Goal: Information Seeking & Learning: Learn about a topic

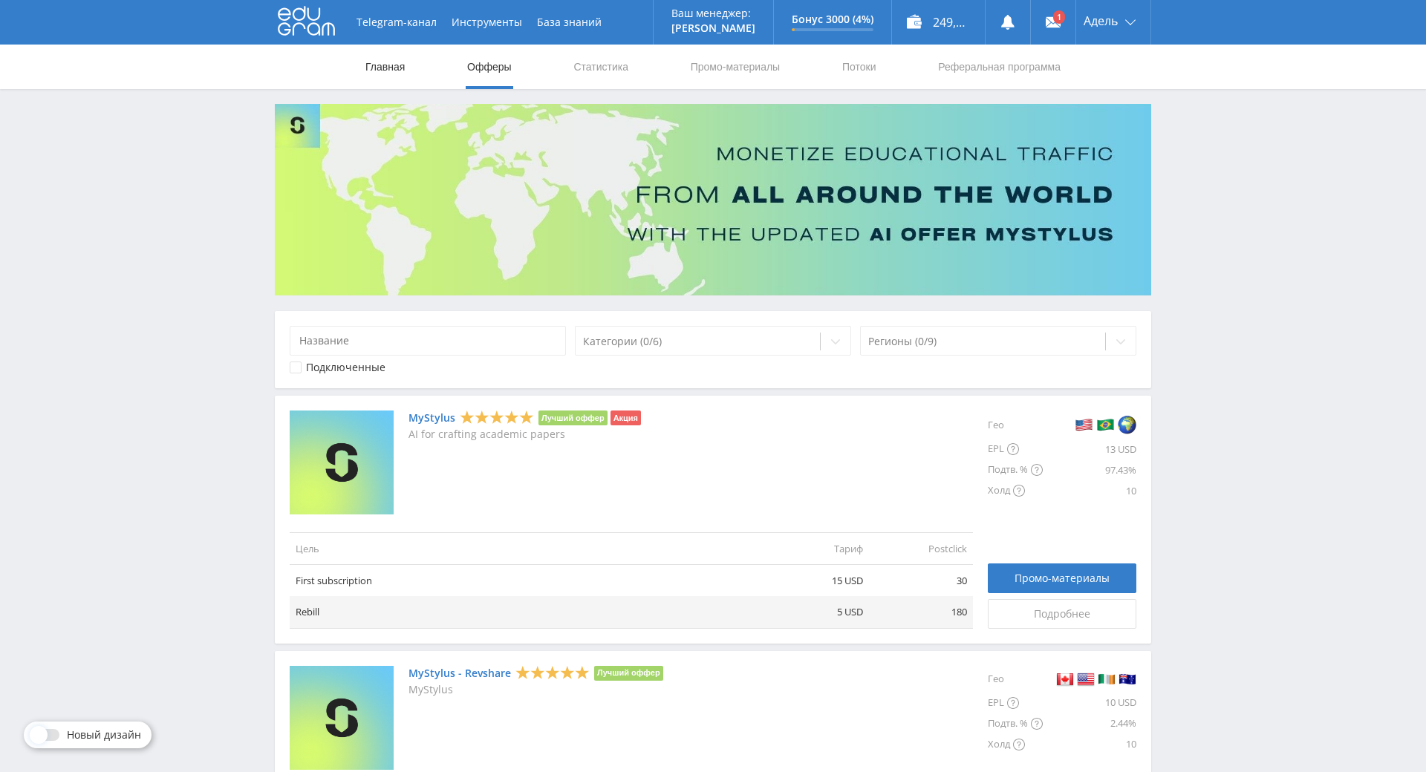
click at [391, 77] on link "Главная" at bounding box center [385, 67] width 42 height 45
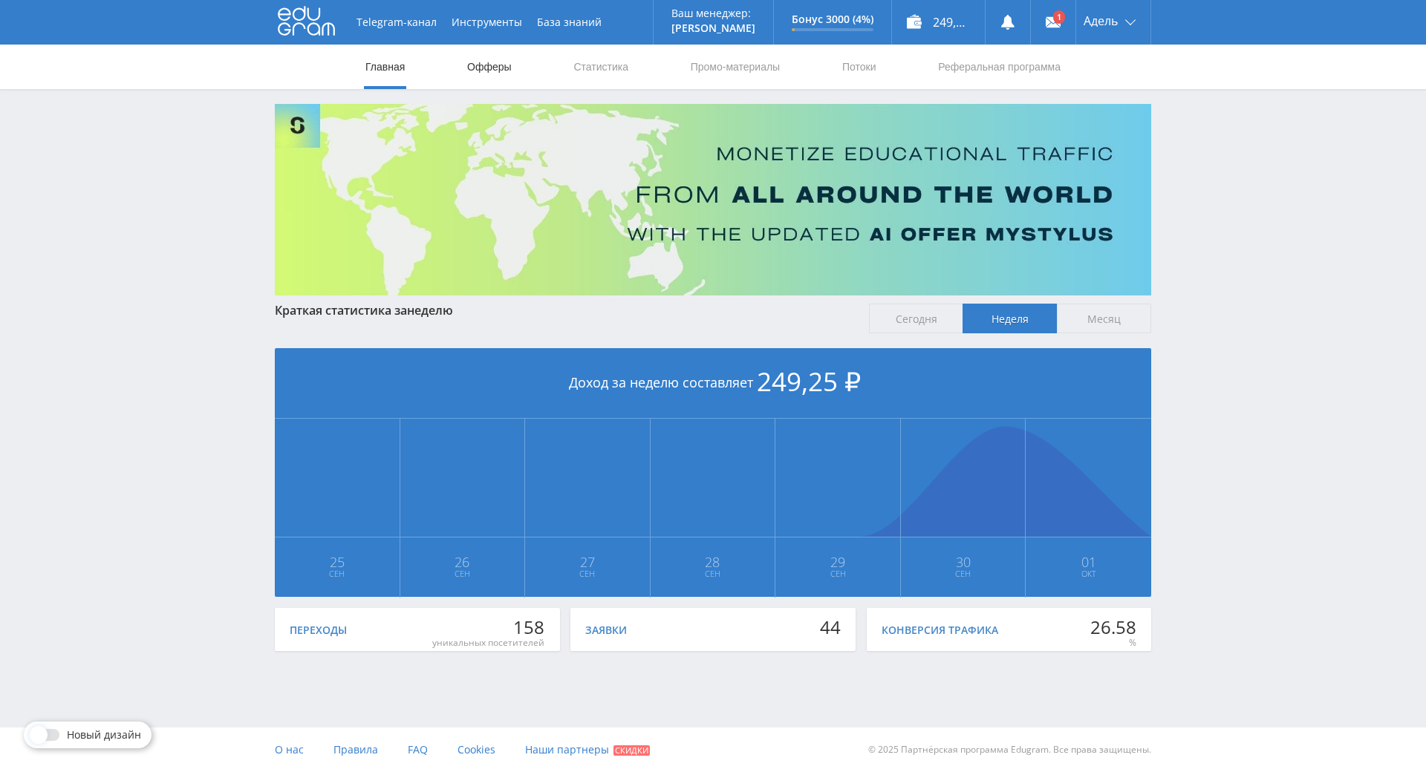
click at [478, 71] on link "Офферы" at bounding box center [490, 67] width 48 height 45
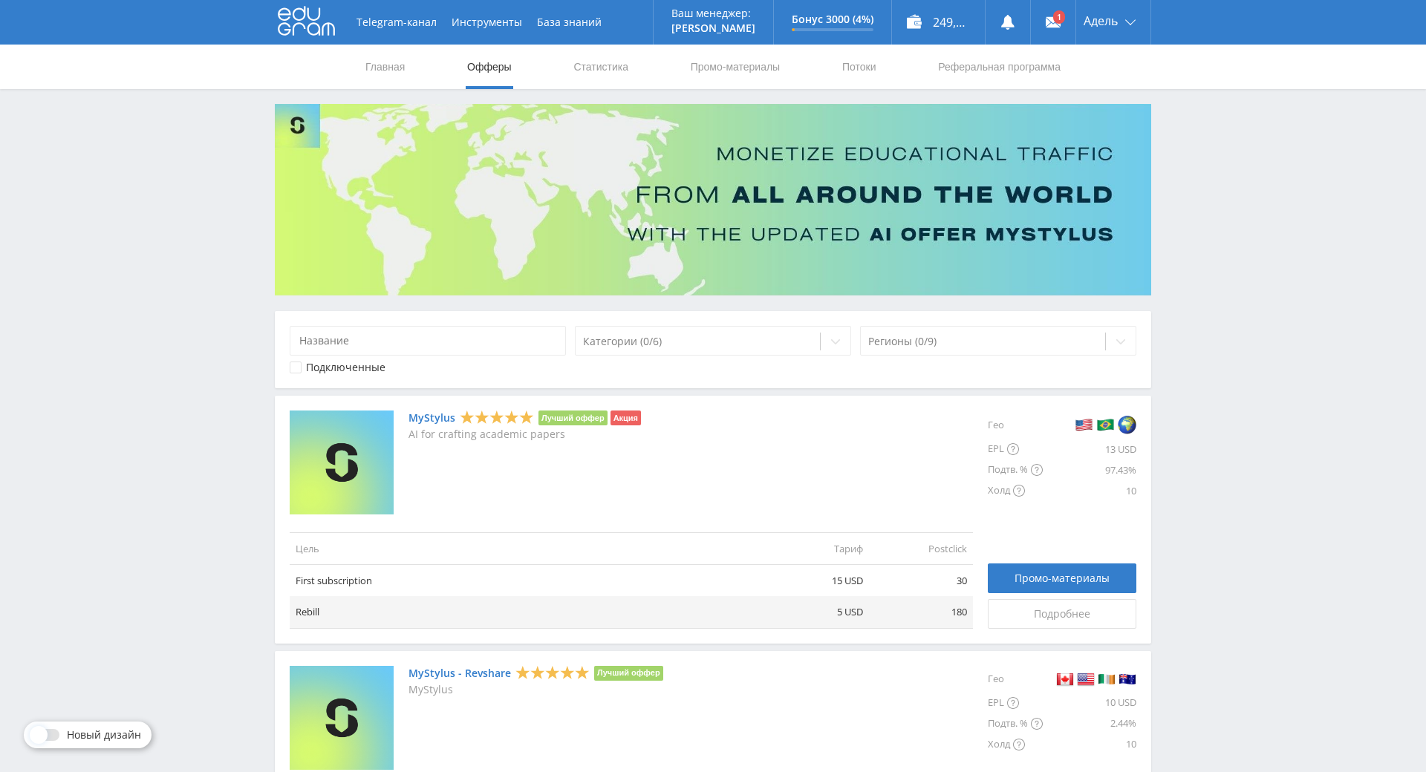
click at [44, 726] on span at bounding box center [39, 735] width 18 height 18
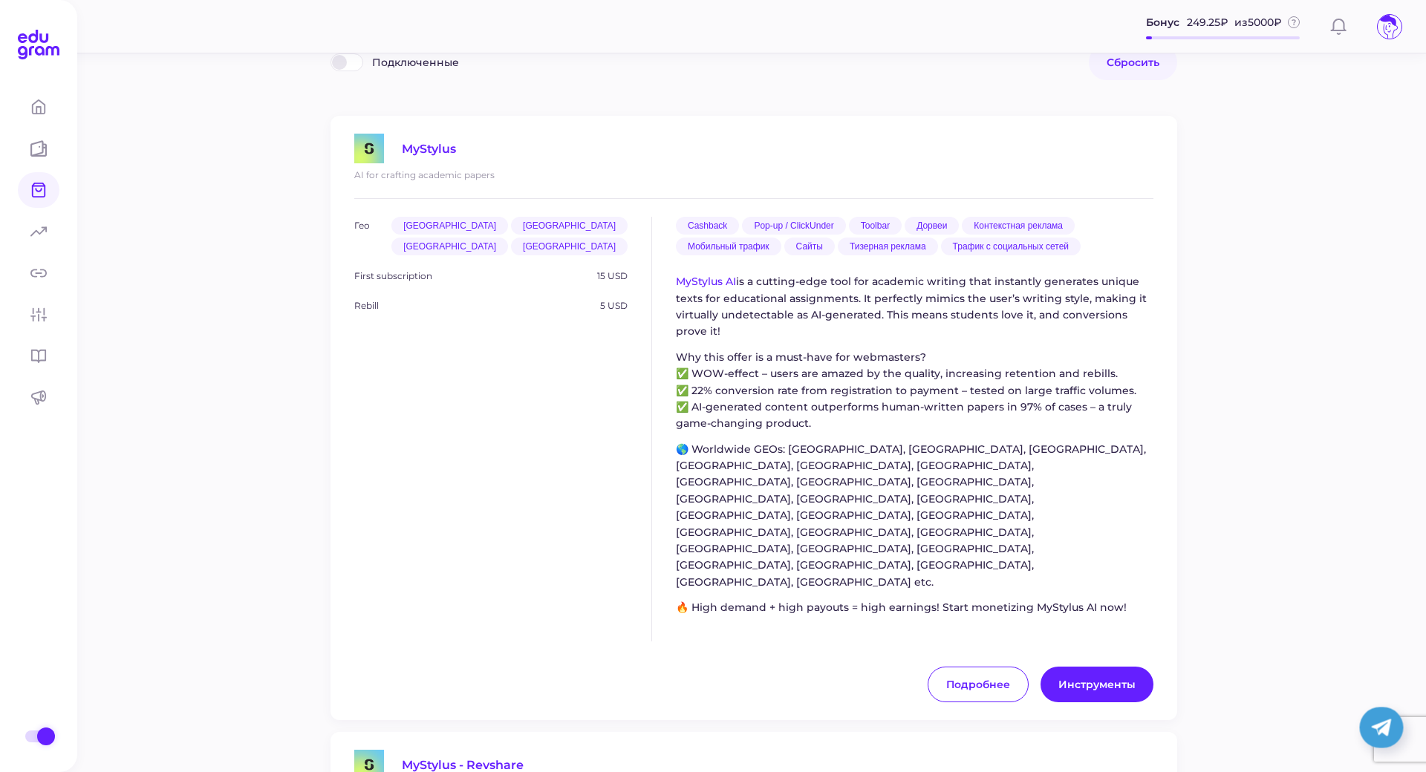
scroll to position [149, 0]
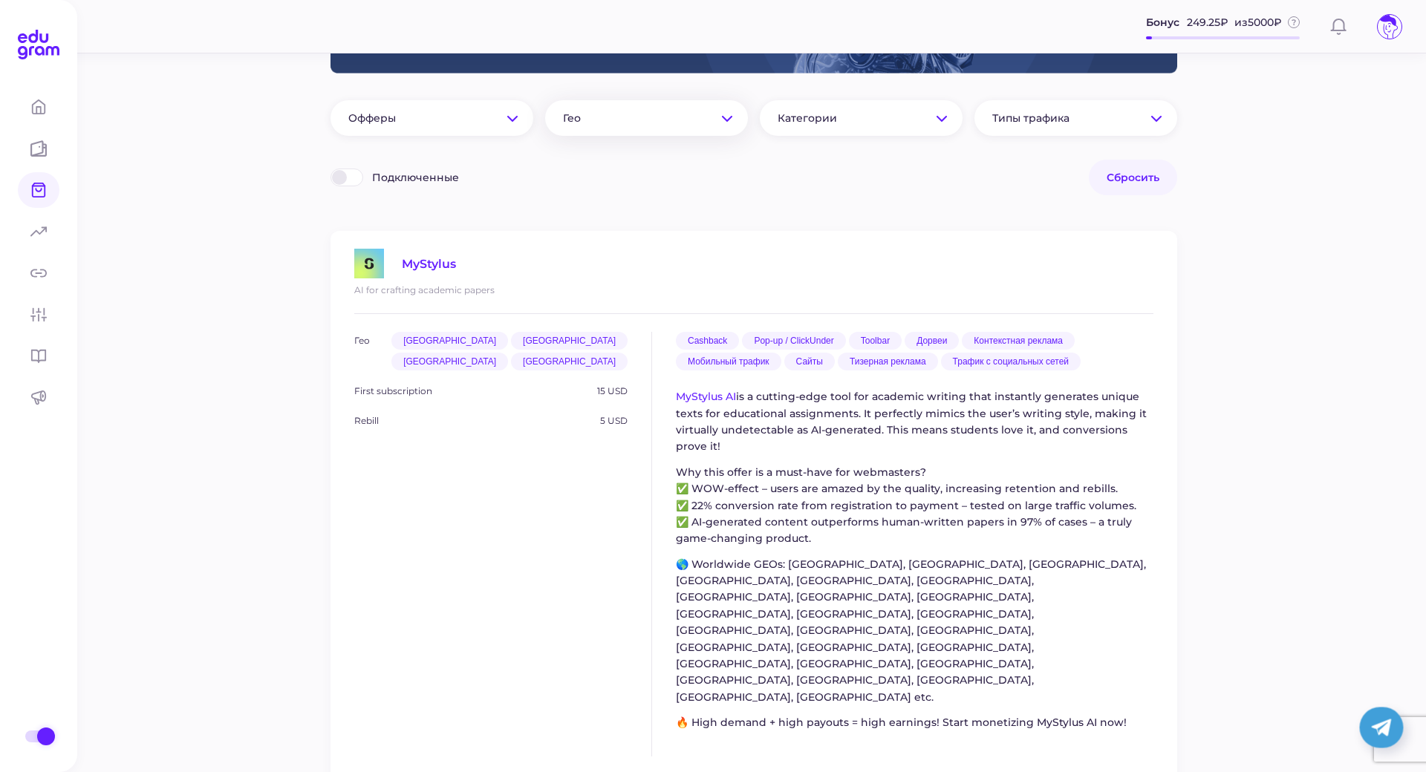
click at [655, 132] on div "Гео" at bounding box center [646, 118] width 203 height 36
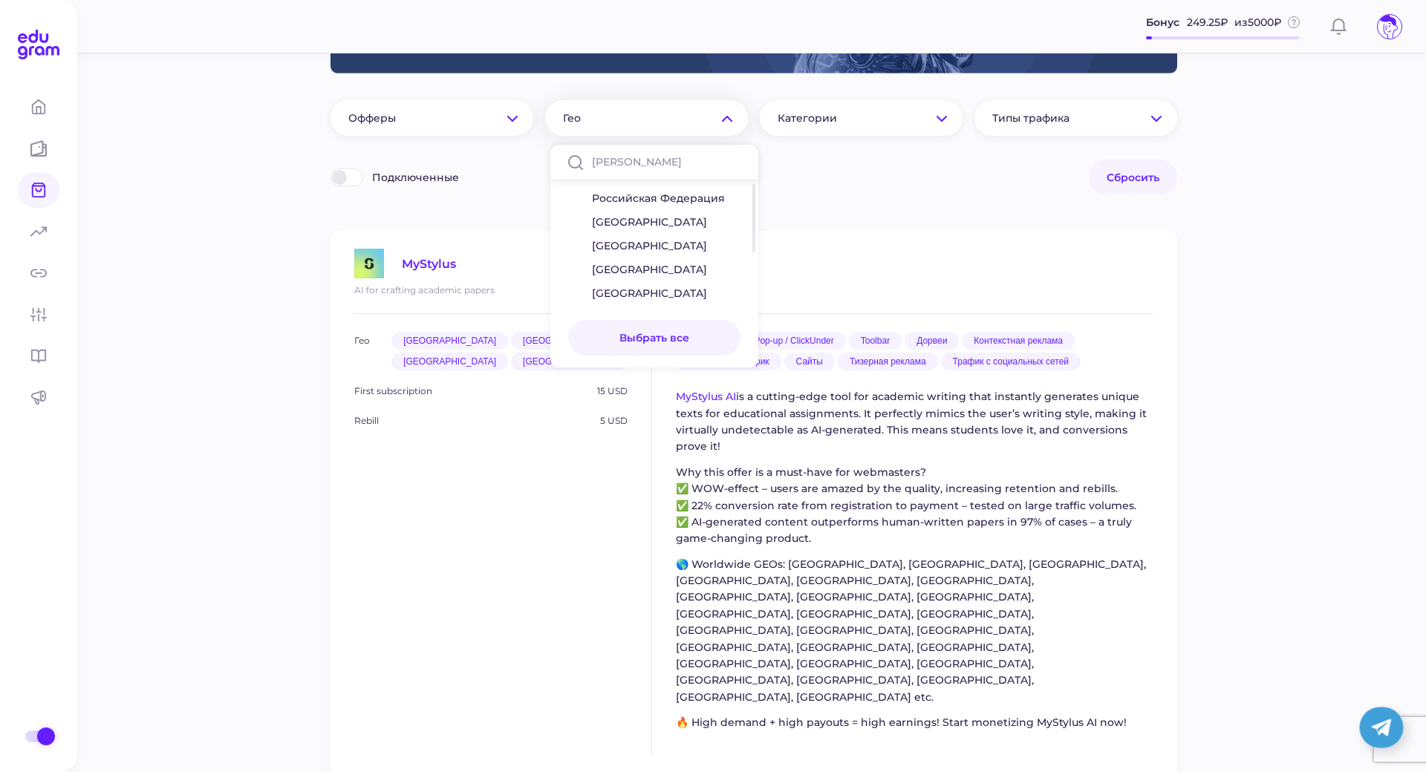
click at [655, 128] on div "Гео" at bounding box center [646, 118] width 203 height 36
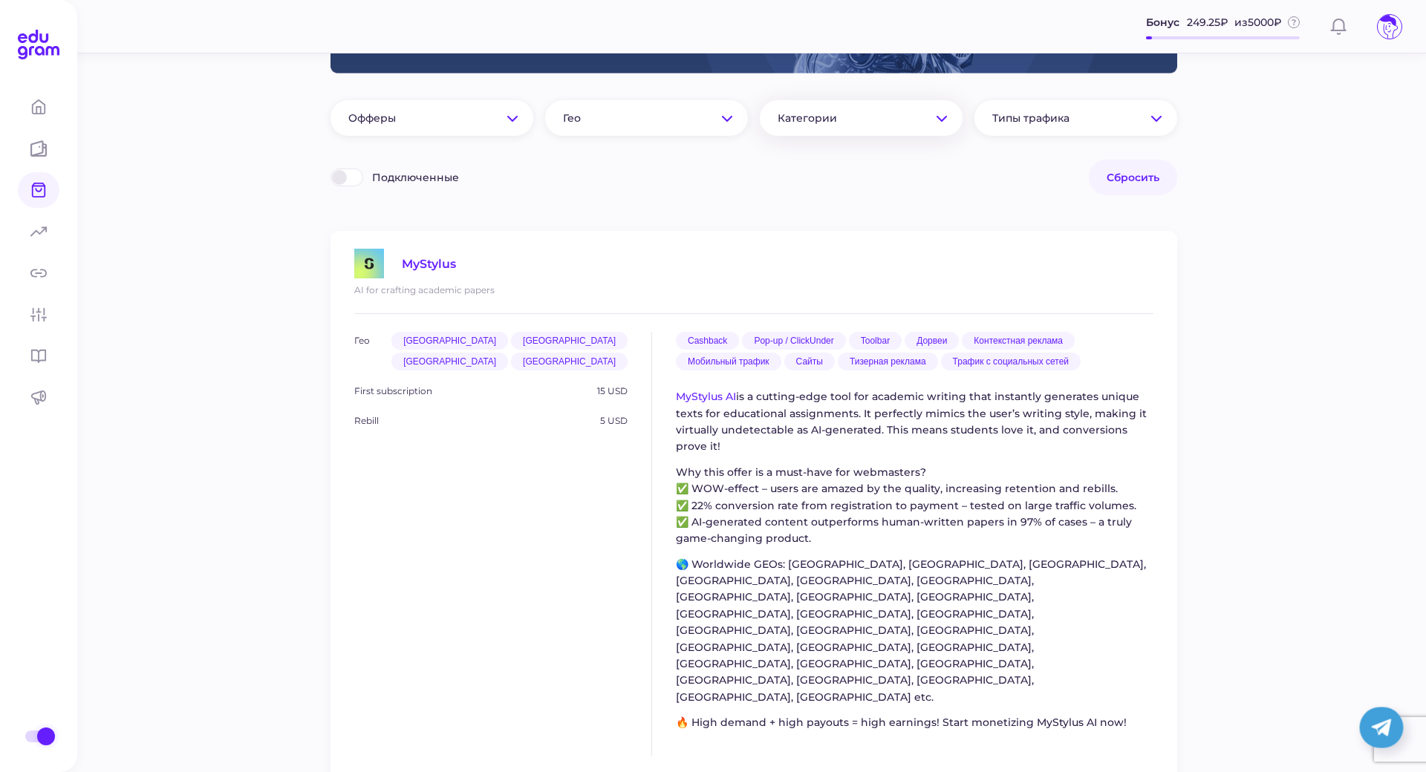
click at [837, 126] on div "Категории" at bounding box center [861, 118] width 203 height 36
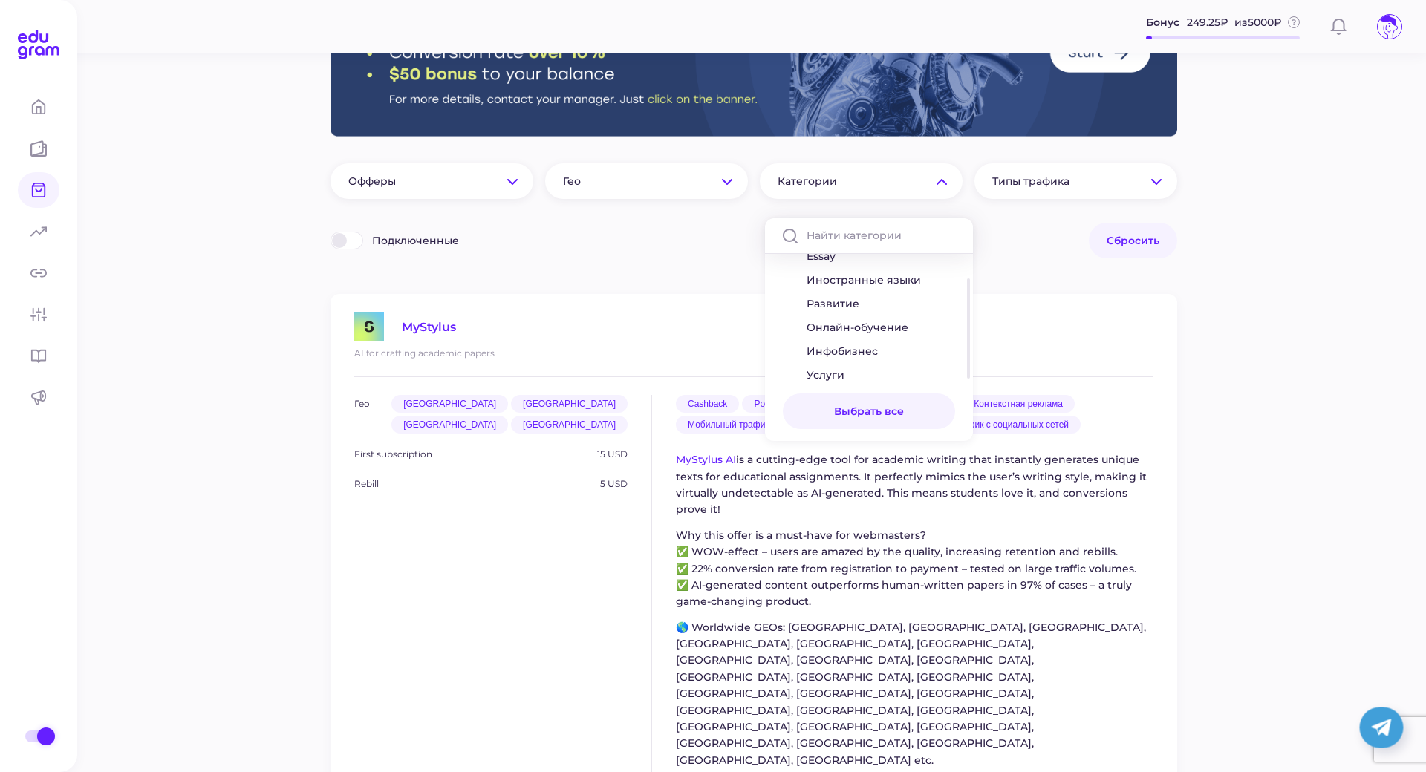
scroll to position [74, 0]
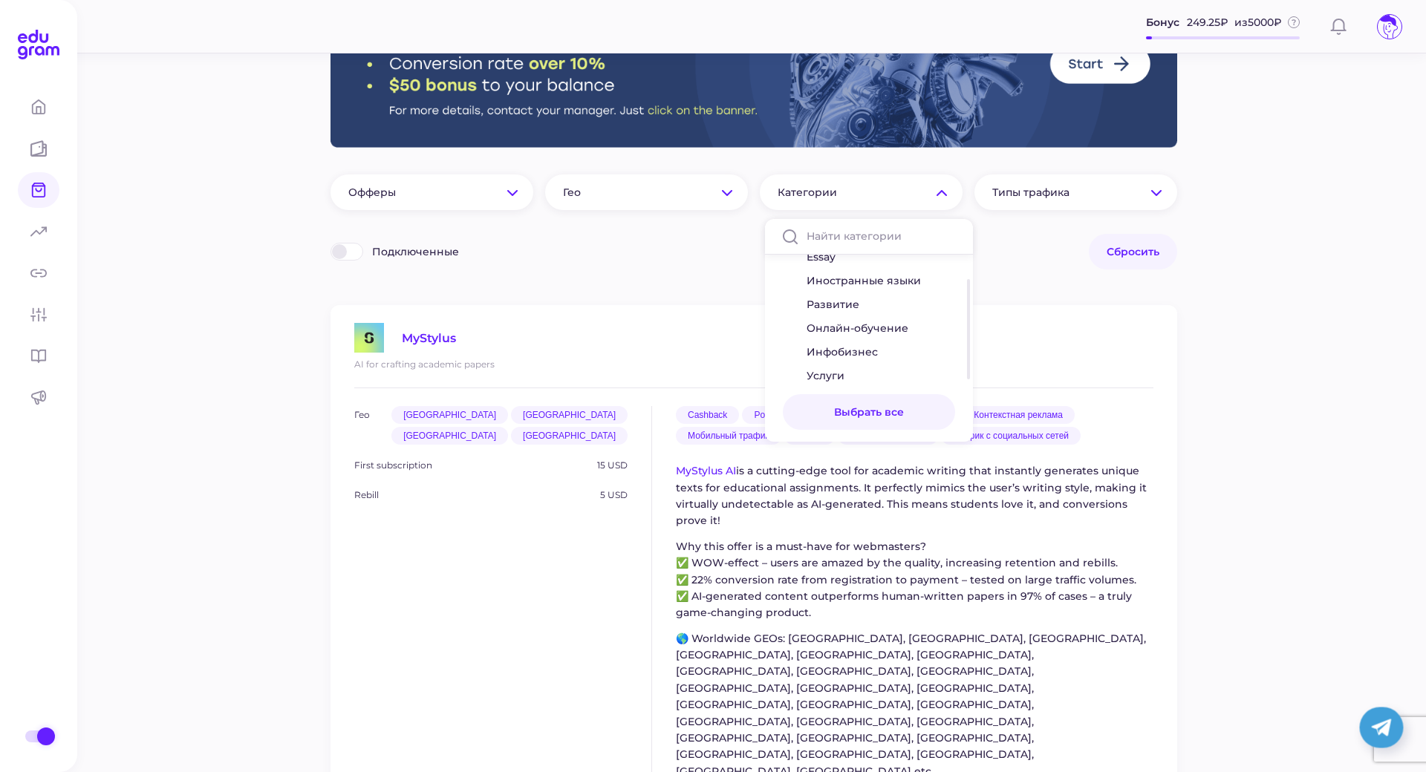
click at [1007, 261] on div "Подключенные Сбросить" at bounding box center [754, 252] width 847 height 36
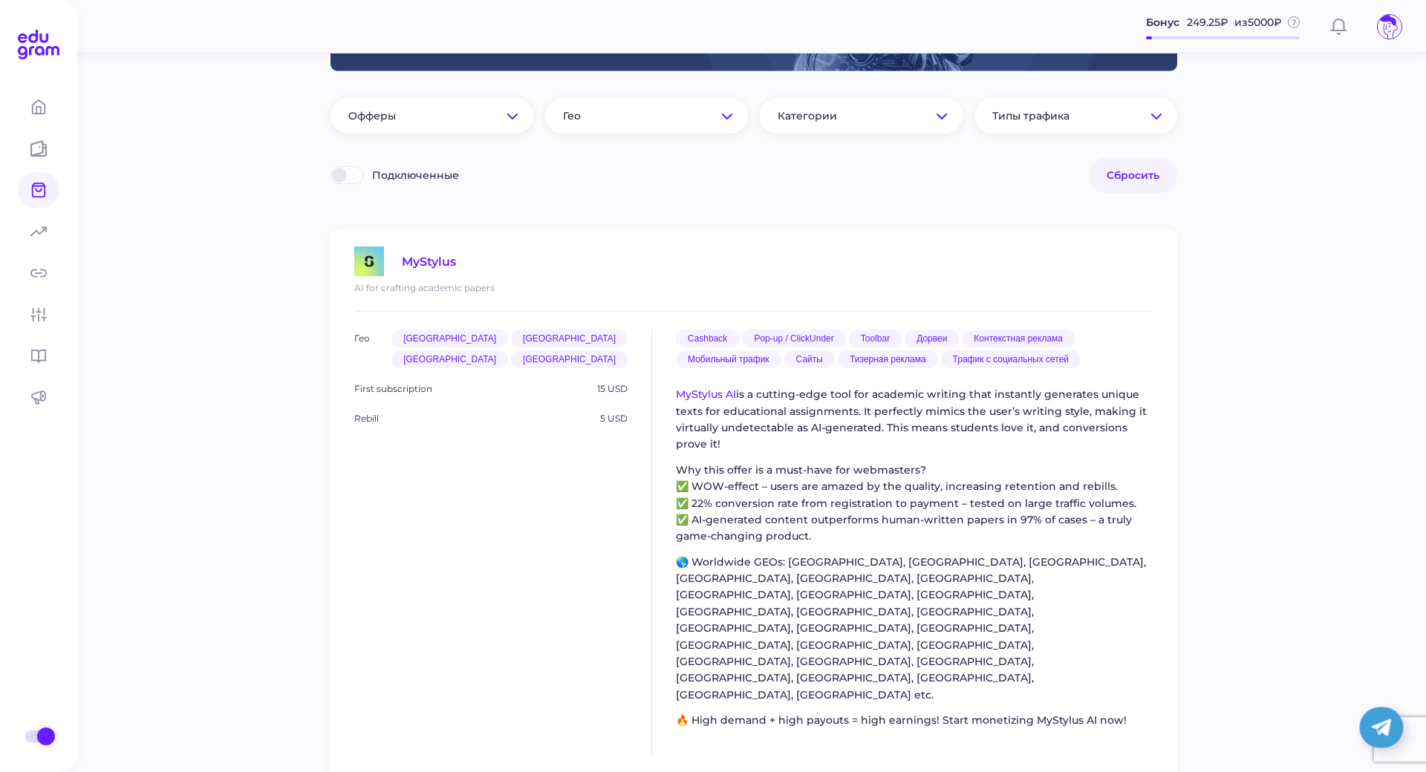
scroll to position [149, 0]
click at [340, 176] on span at bounding box center [339, 177] width 15 height 15
click at [334, 172] on input "Подключенные" at bounding box center [334, 172] width 0 height 0
click at [360, 178] on label "Подключенные" at bounding box center [395, 178] width 129 height 18
click at [334, 172] on input "Подключенные" at bounding box center [334, 172] width 0 height 0
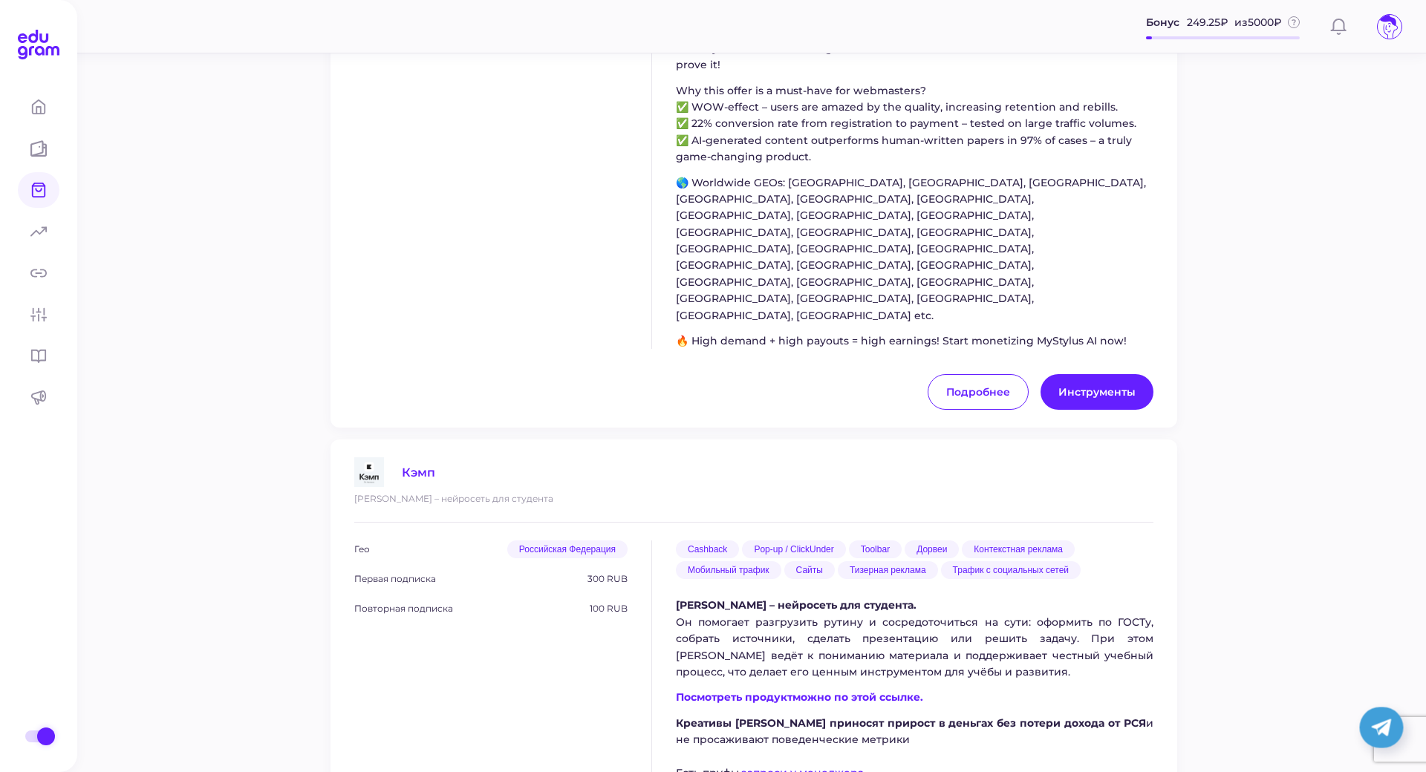
scroll to position [648, 0]
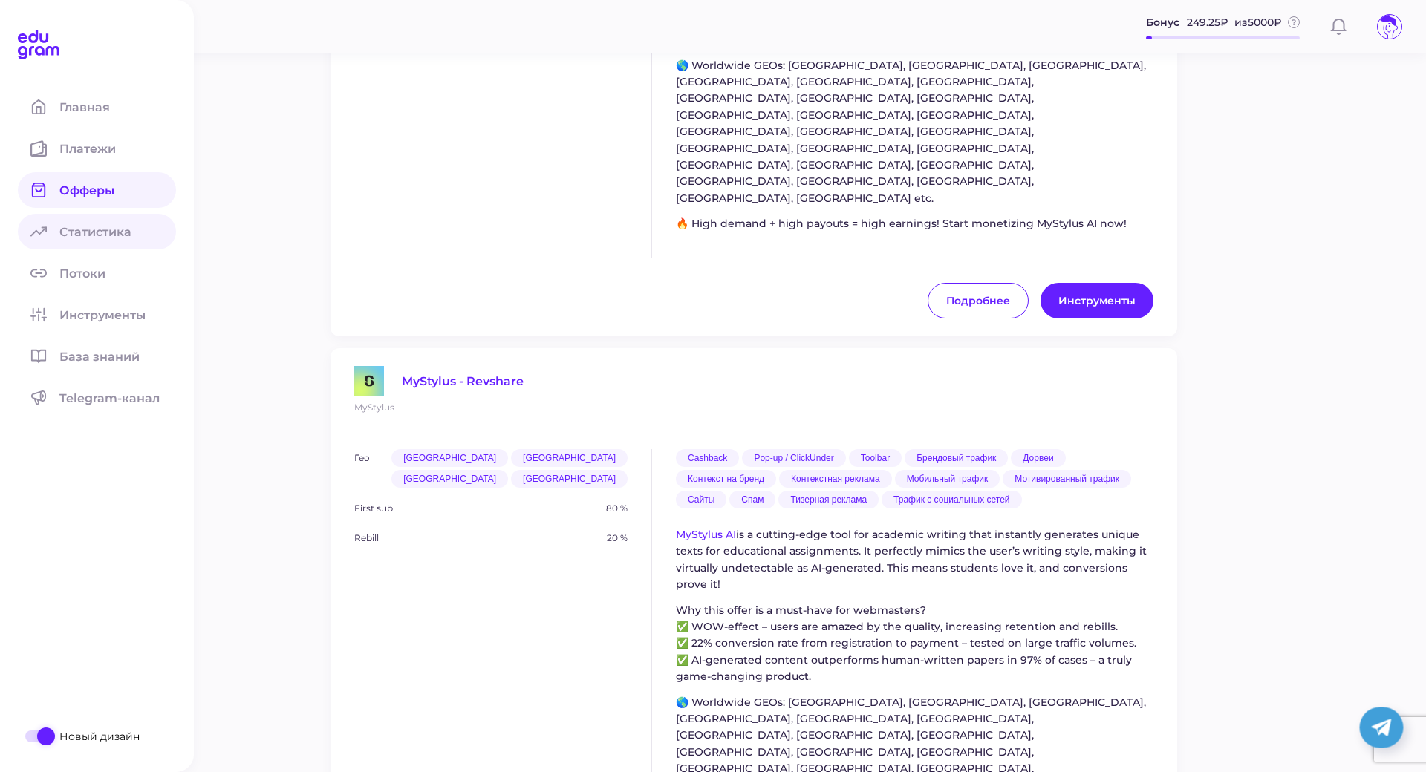
click at [59, 235] on span "Статистика" at bounding box center [104, 232] width 90 height 14
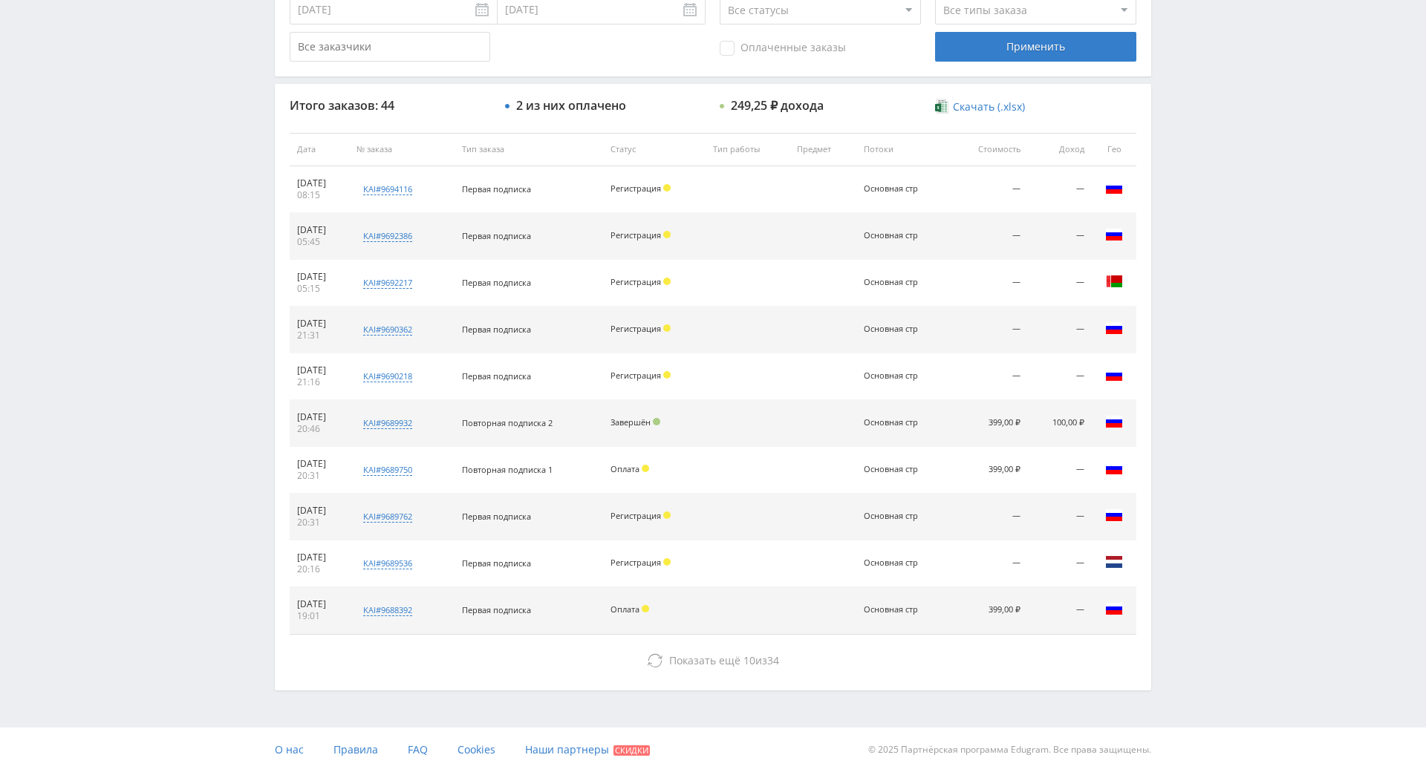
scroll to position [520, 0]
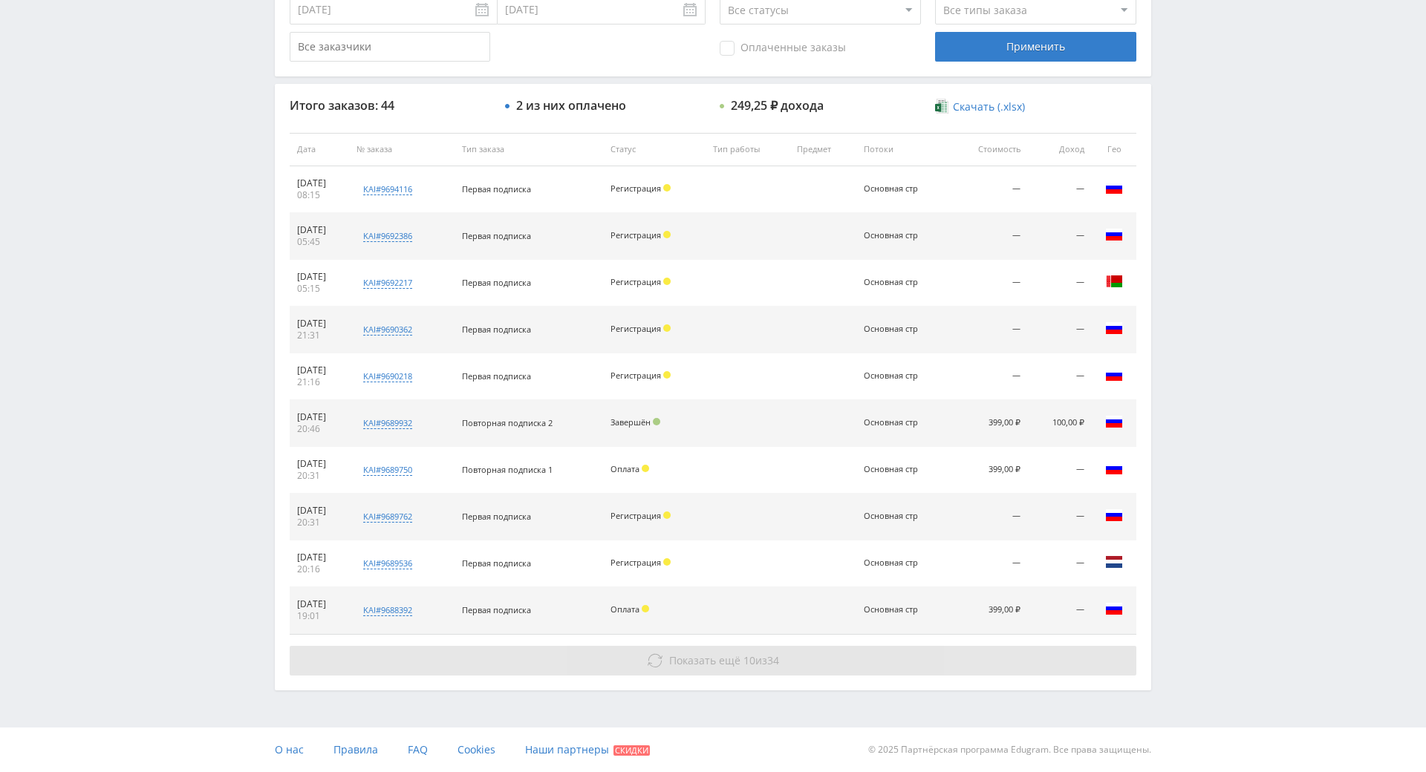
click at [742, 646] on button "Показать ещё 10 из 34" at bounding box center [713, 661] width 847 height 30
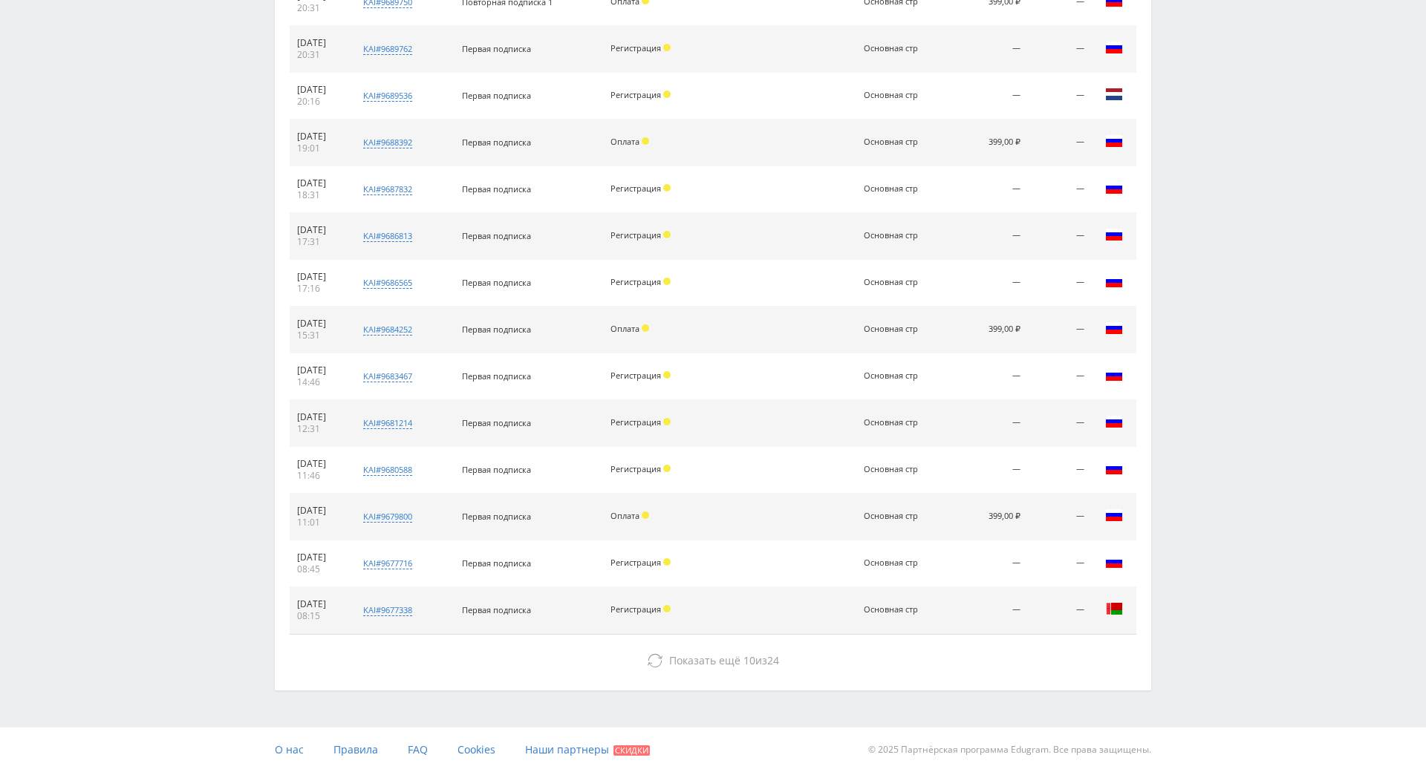
scroll to position [1032, 0]
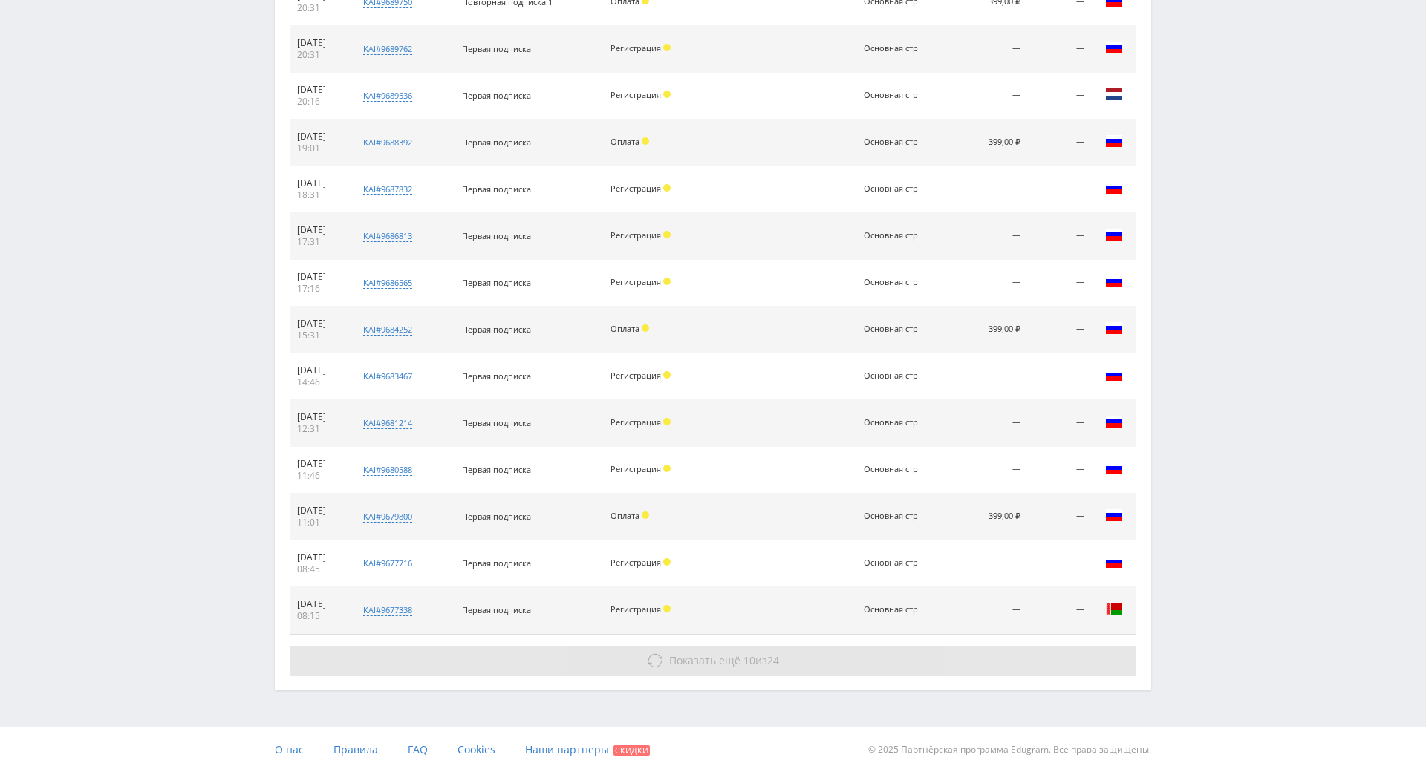
click at [838, 646] on button "Показать ещё 10 из 24" at bounding box center [713, 661] width 847 height 30
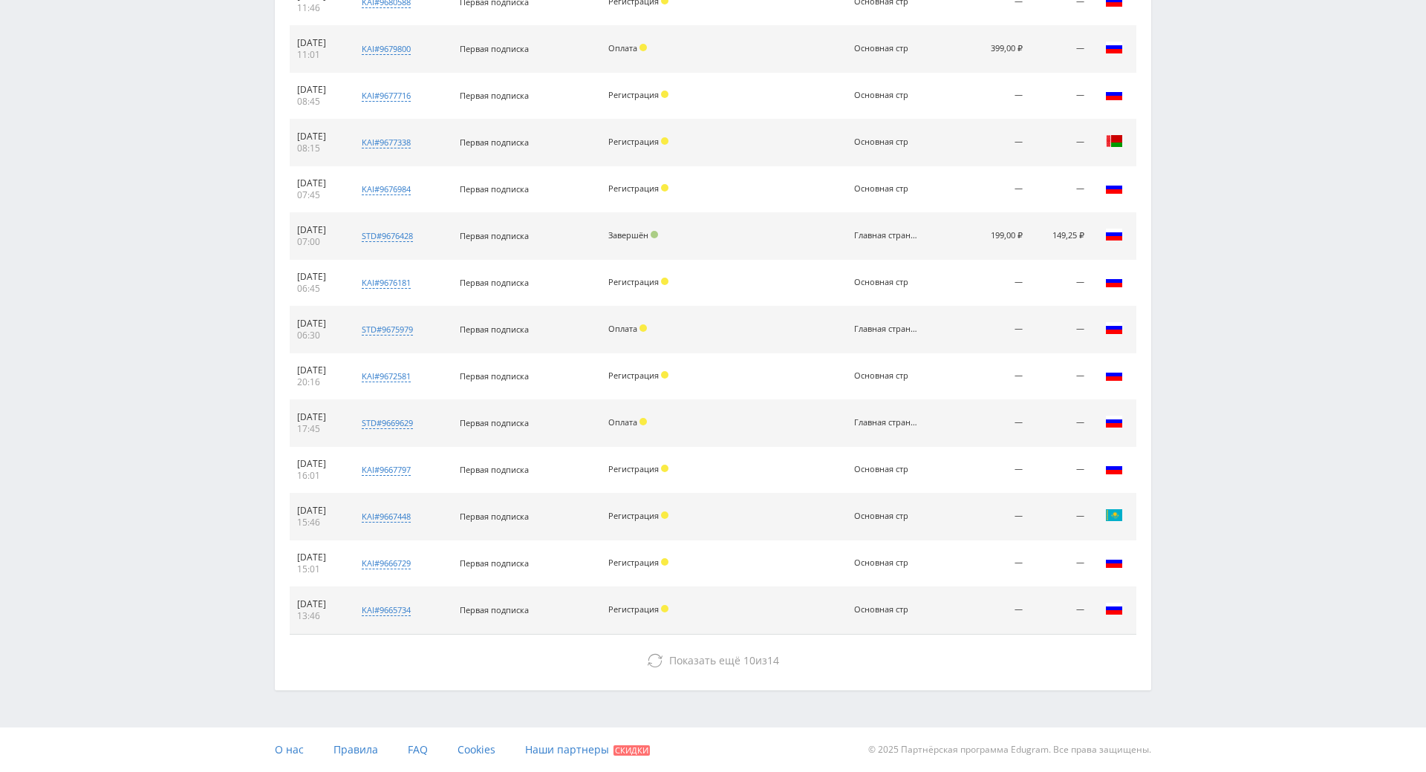
scroll to position [1500, 0]
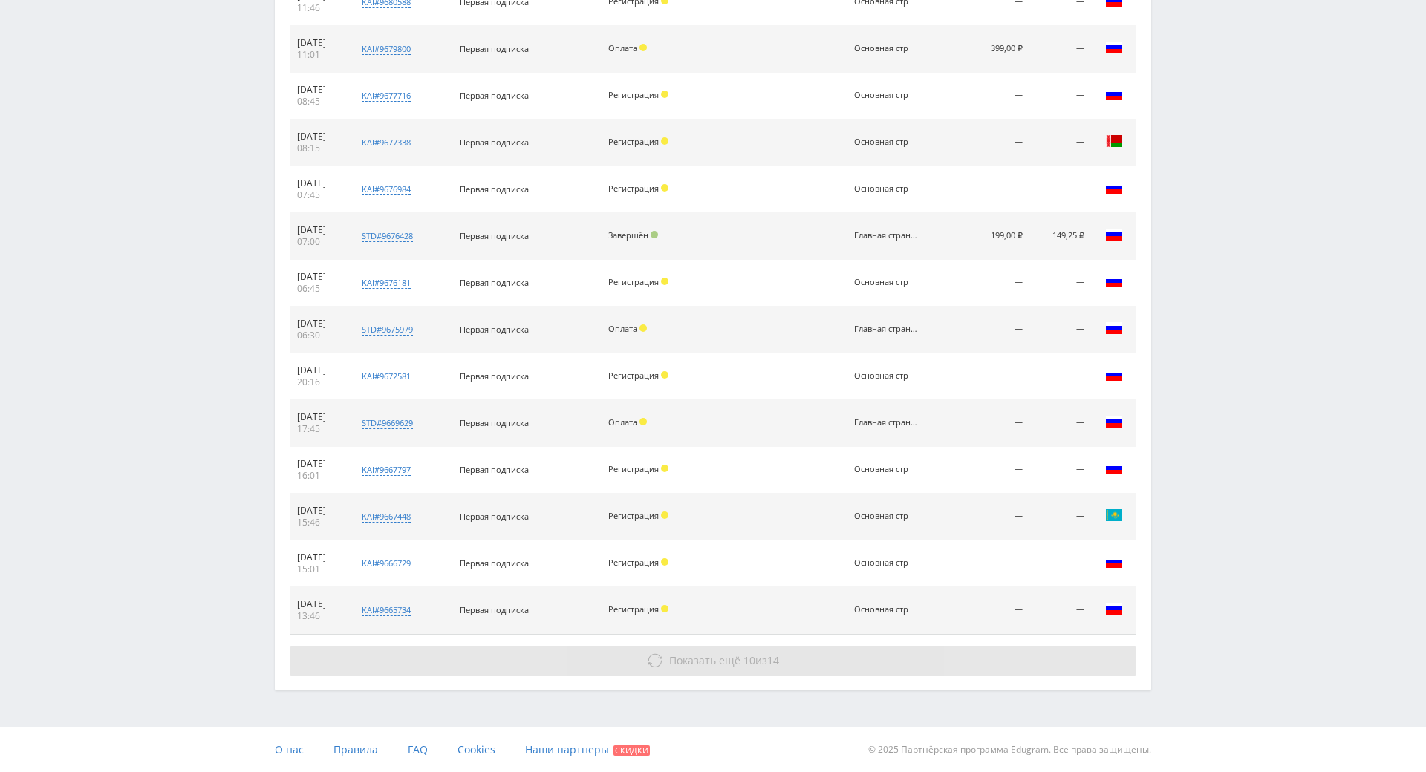
click at [789, 646] on button "Показать ещё 10 из 14" at bounding box center [713, 661] width 847 height 30
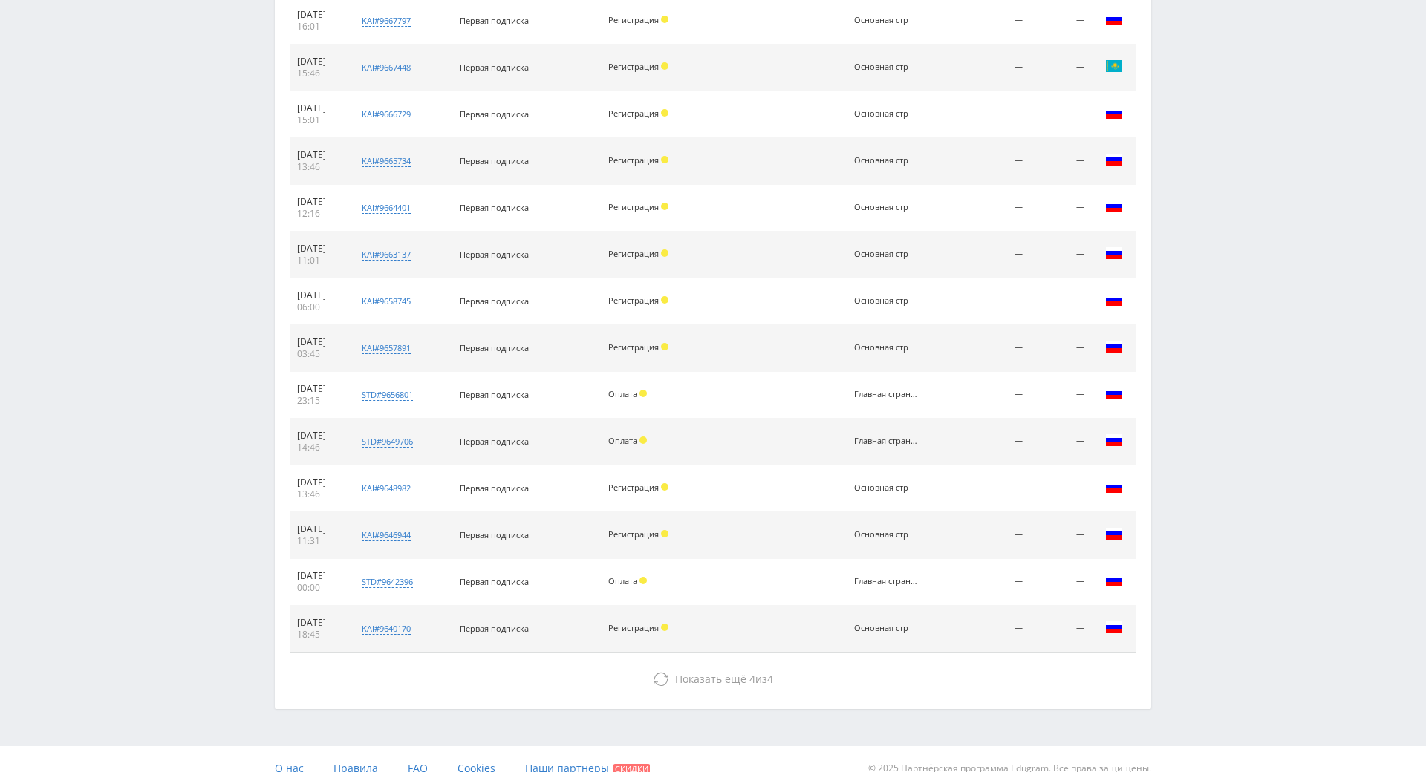
scroll to position [1968, 0]
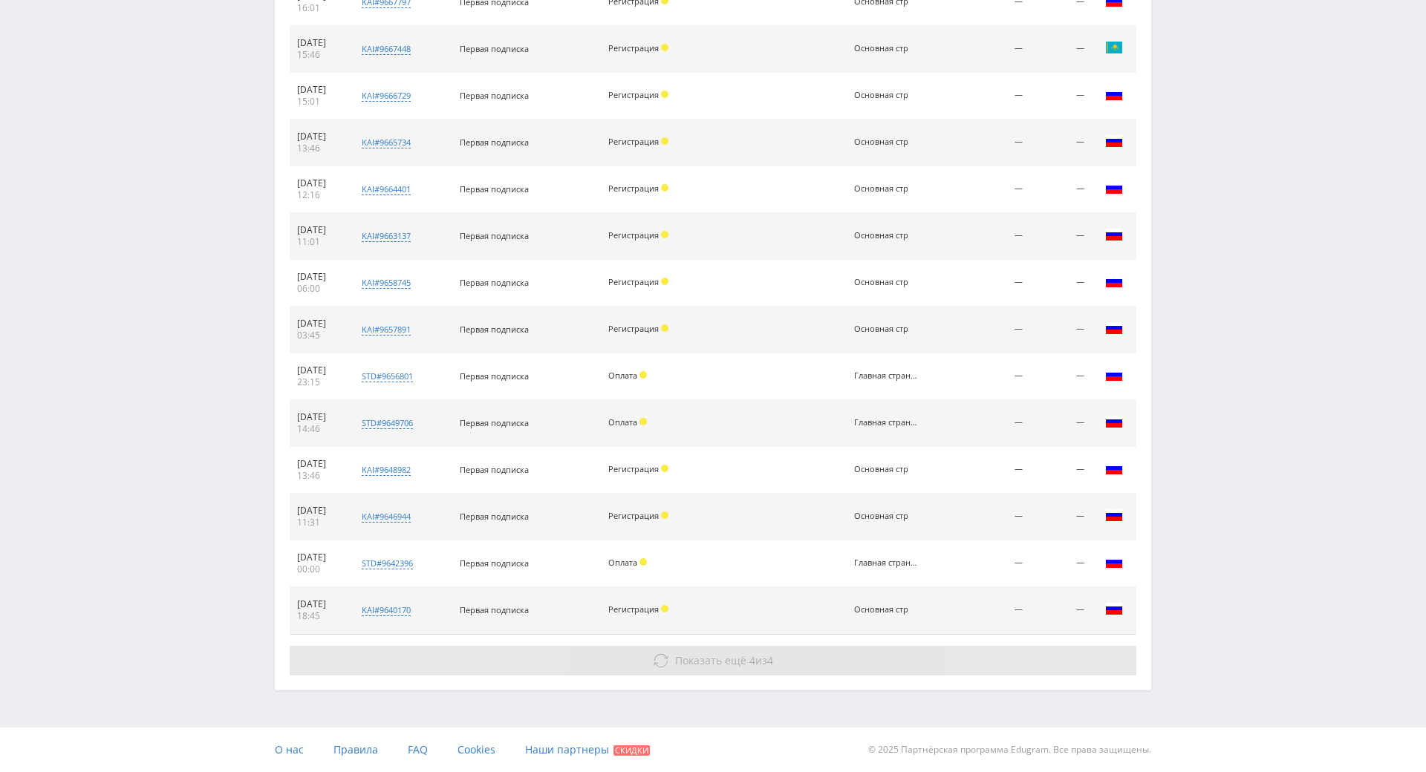
click at [807, 646] on button "Показать ещё 4 из 4" at bounding box center [713, 661] width 847 height 30
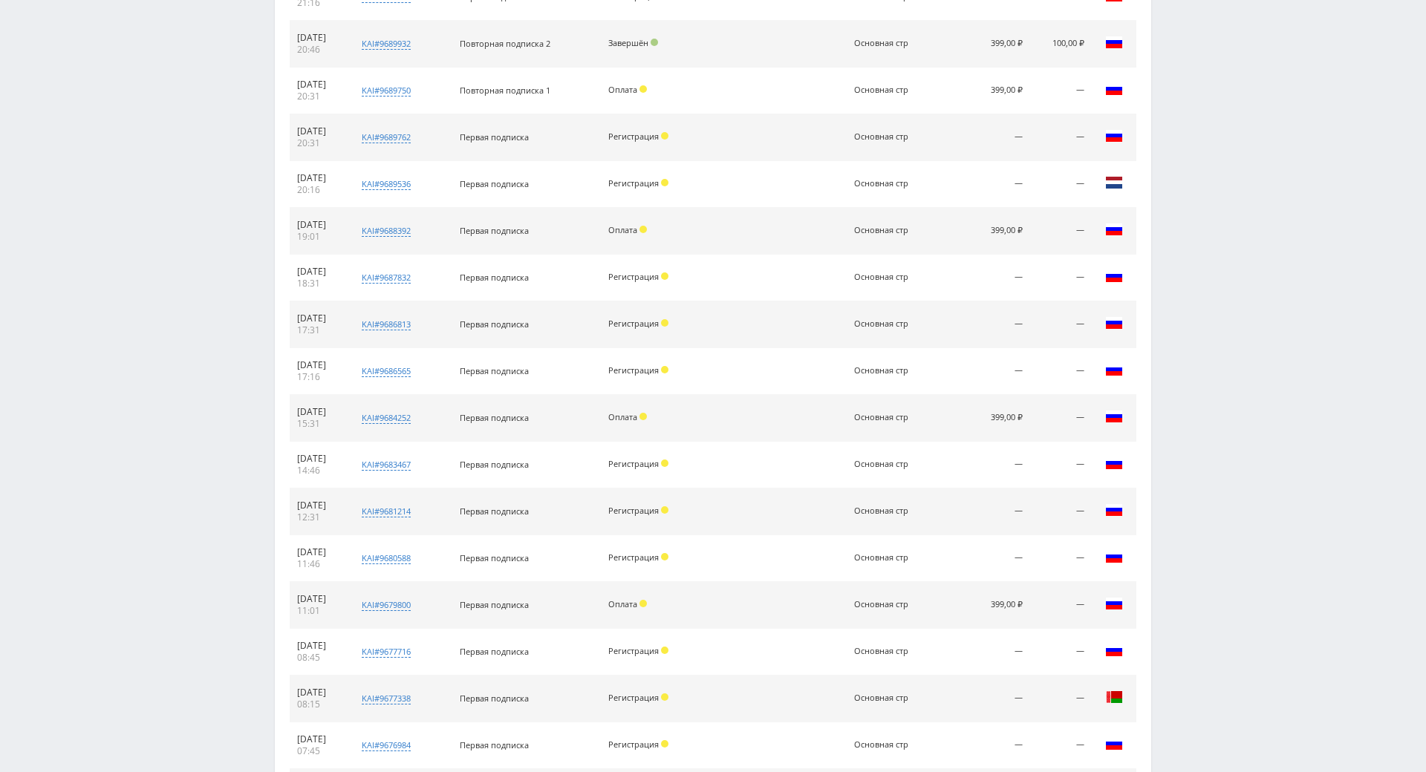
scroll to position [631, 0]
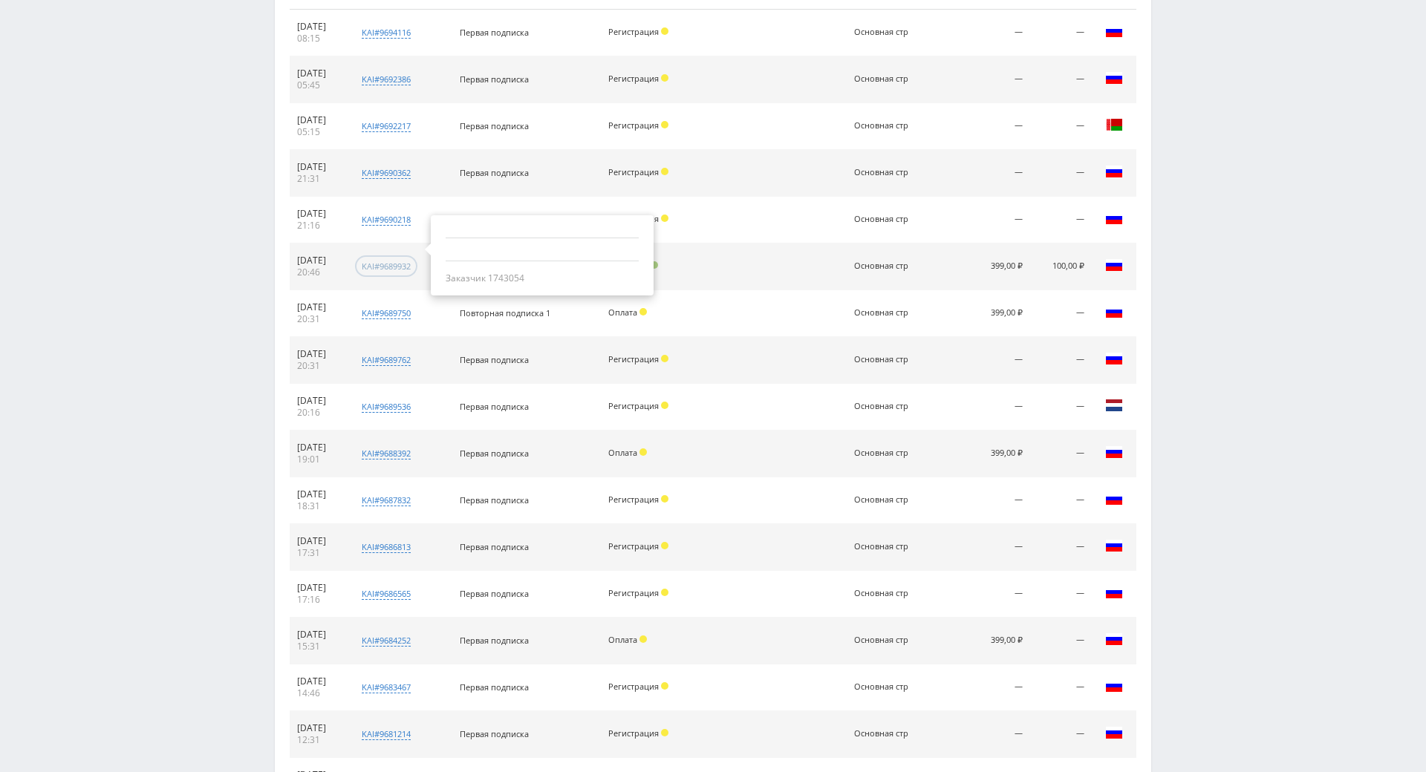
click at [411, 270] on div "kai#9689932" at bounding box center [386, 266] width 49 height 11
click at [394, 271] on div "kai#9689932" at bounding box center [386, 266] width 49 height 11
click at [683, 361] on div "Регистрация" at bounding box center [650, 360] width 84 height 10
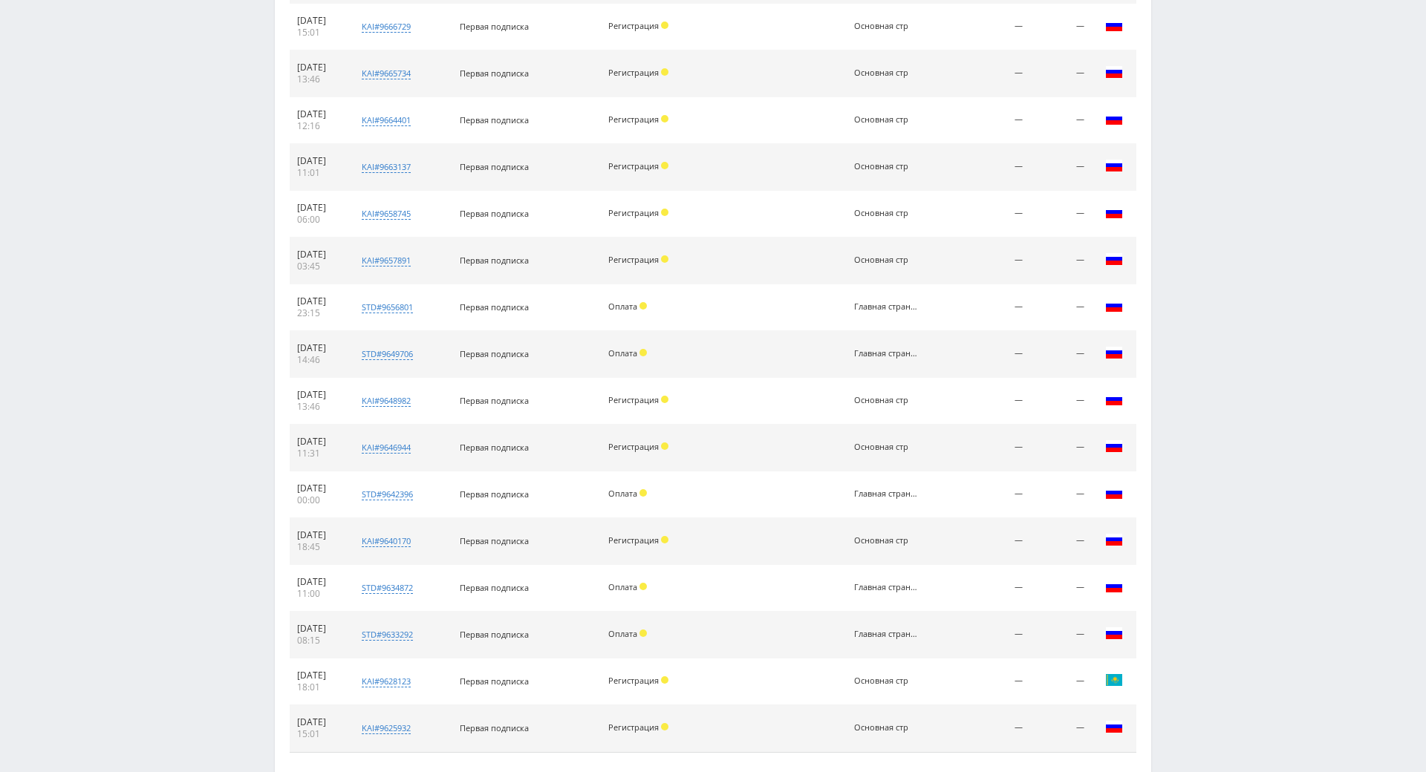
scroll to position [2126, 0]
